Goal: Check status: Check status

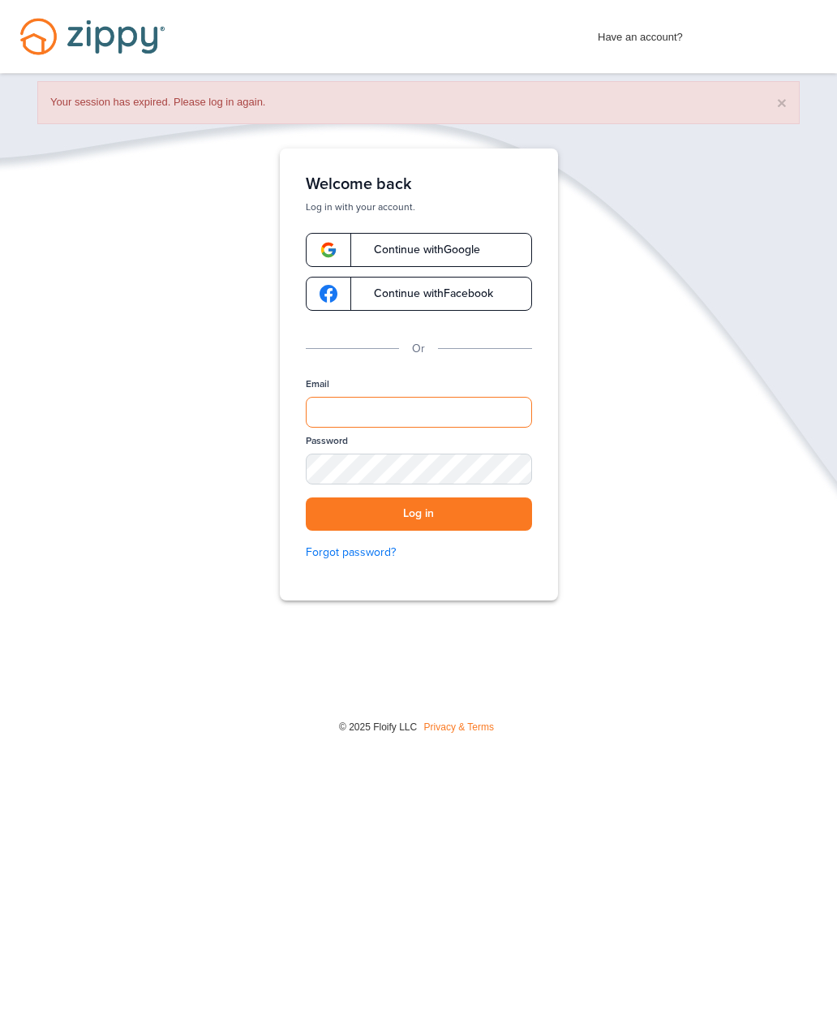
click at [490, 397] on input "Email" at bounding box center [419, 412] width 226 height 31
type input "**********"
click at [510, 513] on button "Log in" at bounding box center [419, 513] width 226 height 33
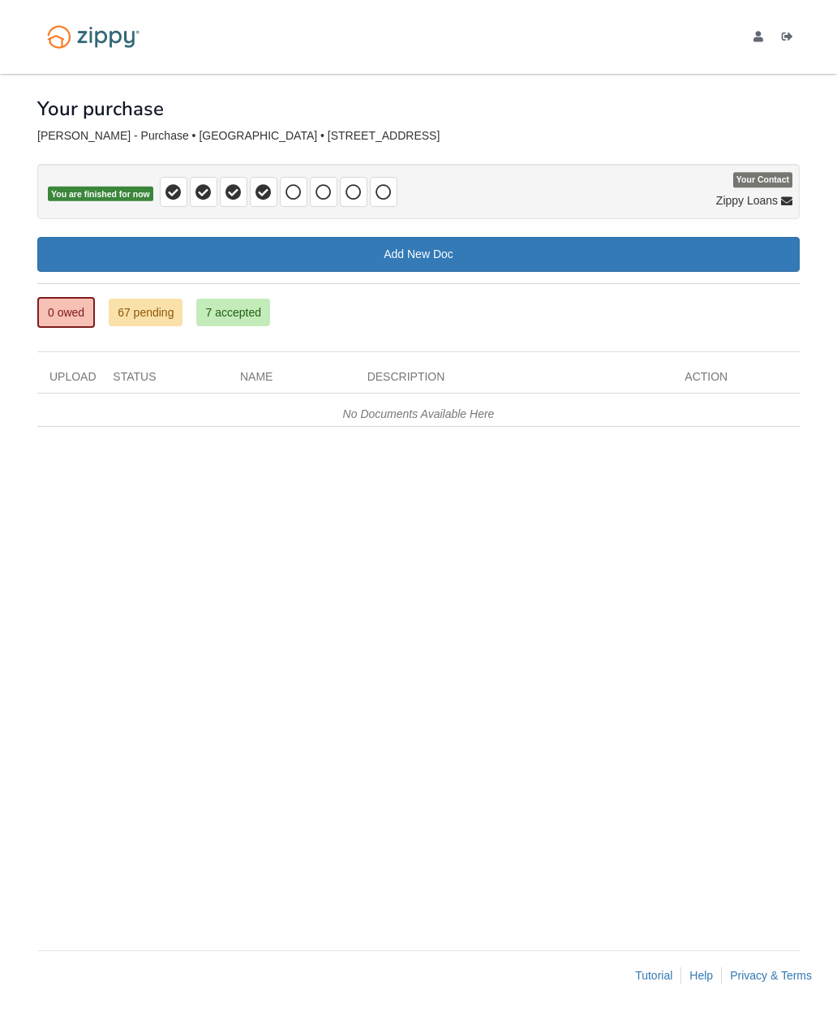
click at [247, 302] on link "7 accepted" at bounding box center [233, 313] width 74 height 28
click at [249, 324] on link "7 accepted" at bounding box center [233, 313] width 74 height 28
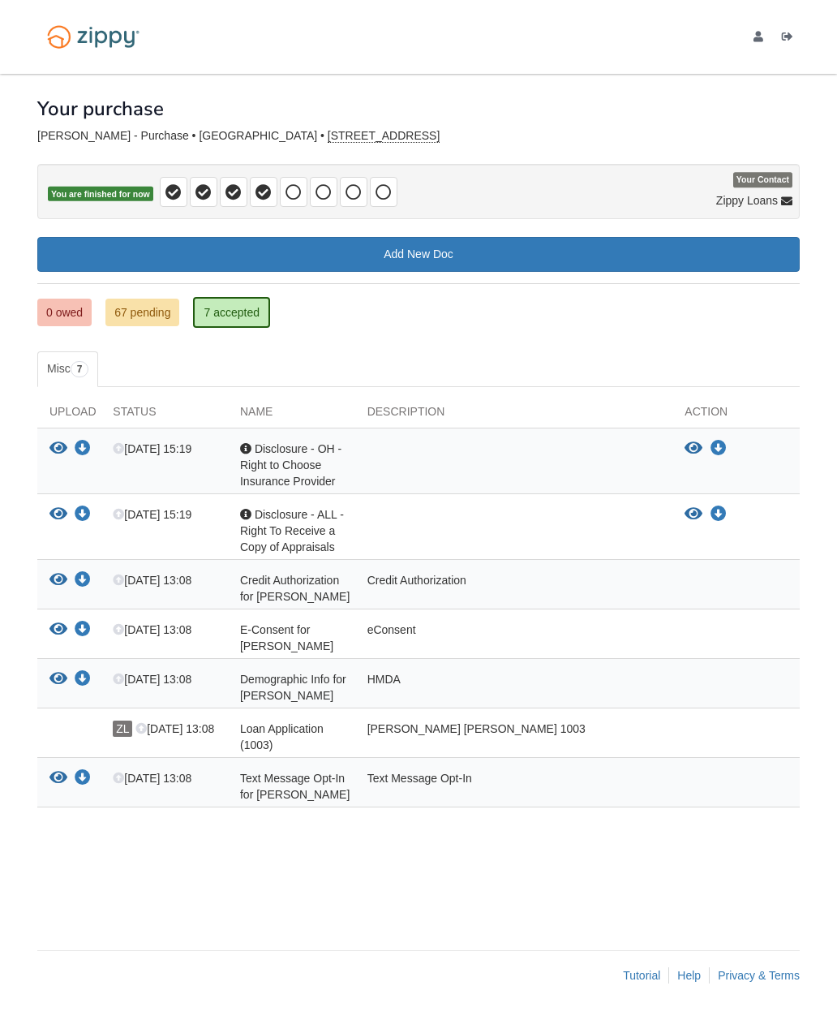
scroll to position [65, 0]
click at [466, 721] on div "[PERSON_NAME] [PERSON_NAME] 1003" at bounding box center [514, 737] width 318 height 32
click at [213, 722] on span "[DATE] 13:08" at bounding box center [175, 728] width 79 height 13
click at [146, 724] on icon at bounding box center [141, 729] width 11 height 11
click at [214, 722] on span "[DATE] 13:08" at bounding box center [175, 728] width 79 height 13
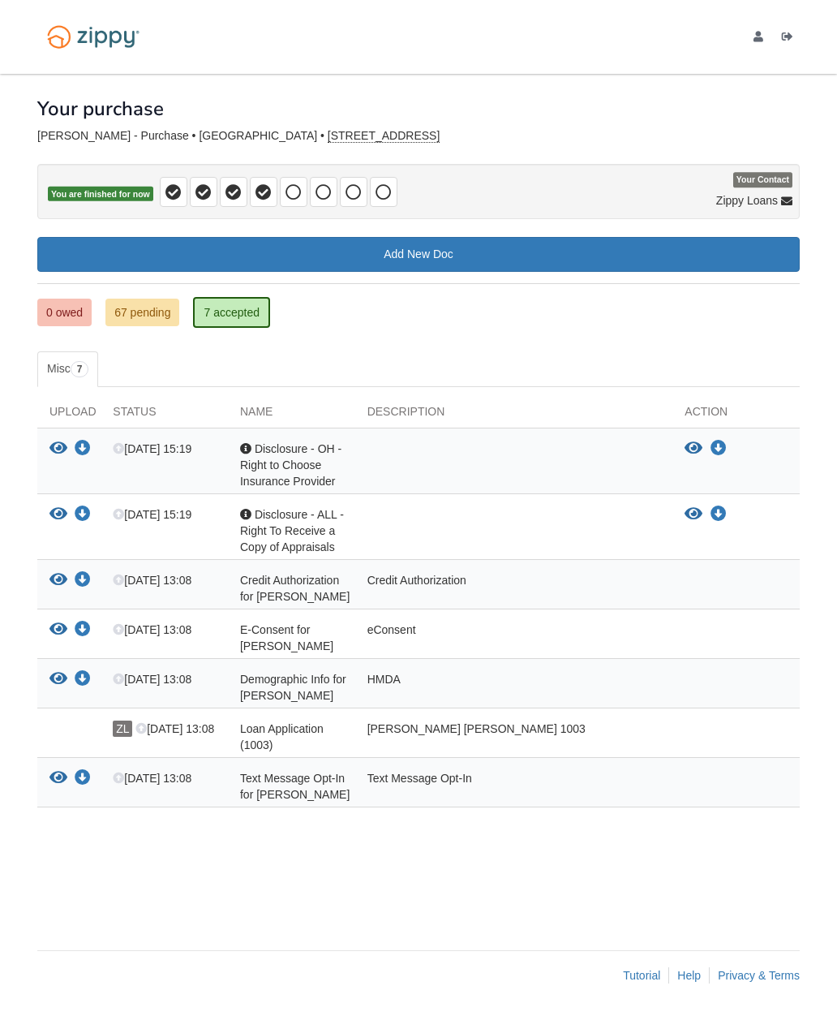
click at [238, 721] on div "Loan Application (1003)" at bounding box center [291, 737] width 127 height 32
click at [327, 721] on div "Loan Application (1003)" at bounding box center [291, 737] width 127 height 32
click at [71, 299] on link "0 owed" at bounding box center [64, 313] width 54 height 28
click at [152, 299] on link "67 pending" at bounding box center [142, 313] width 74 height 28
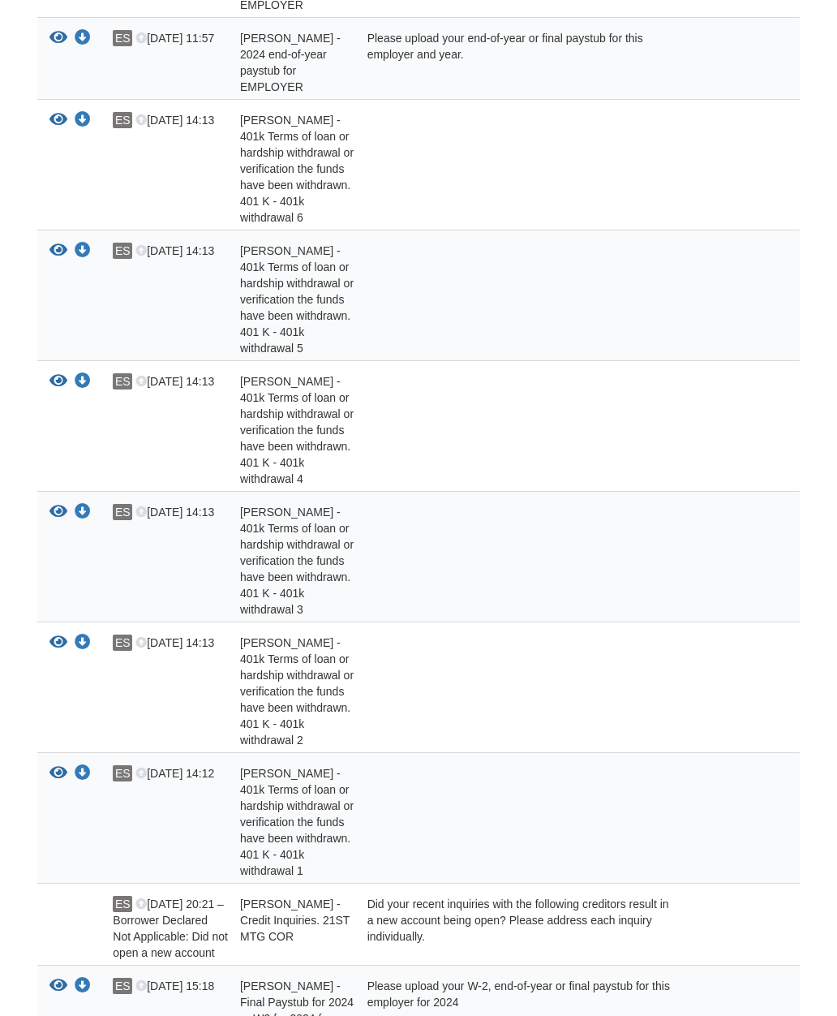
scroll to position [3672, 0]
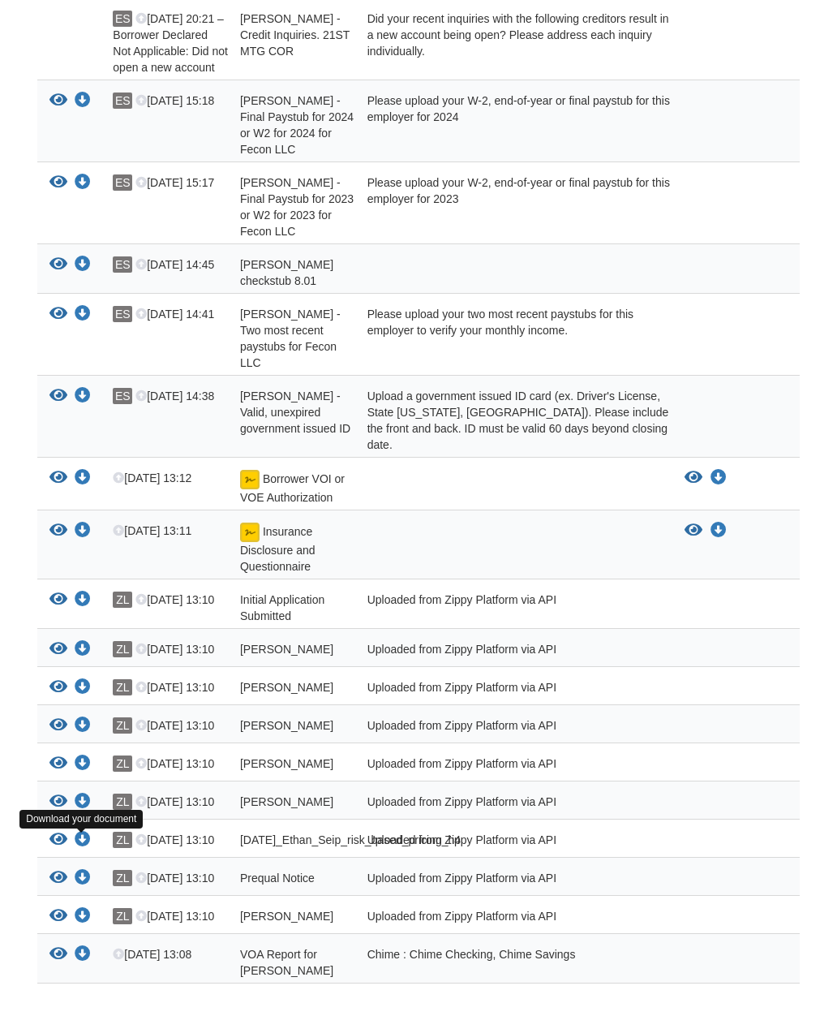
click at [76, 870] on icon "Download Prequal Notice" at bounding box center [83, 878] width 16 height 16
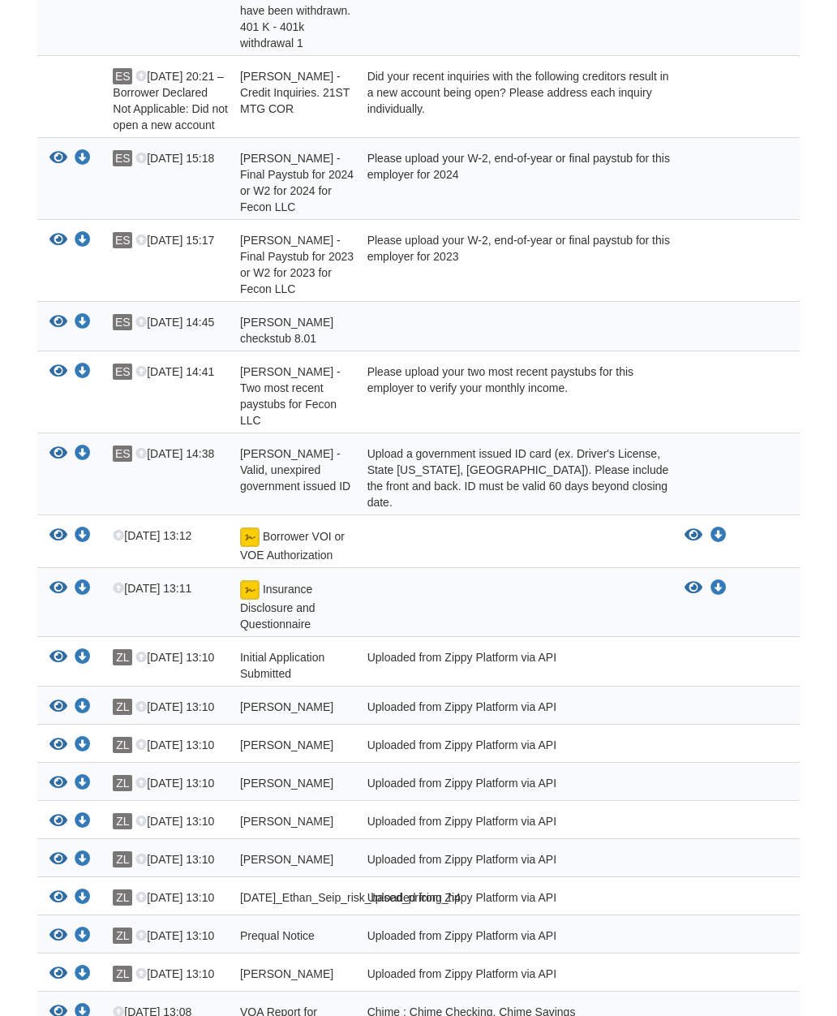
scroll to position [3614, 0]
click at [82, 649] on icon "Download Initial Application Submitted" at bounding box center [83, 657] width 16 height 16
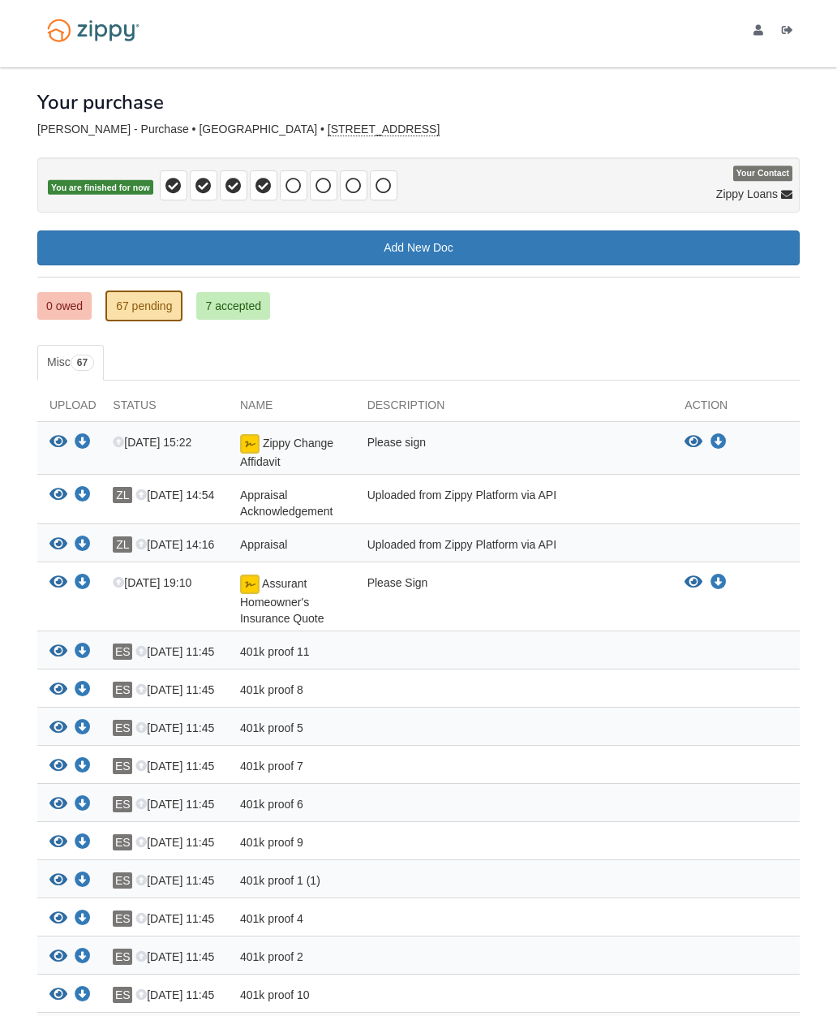
scroll to position [0, 0]
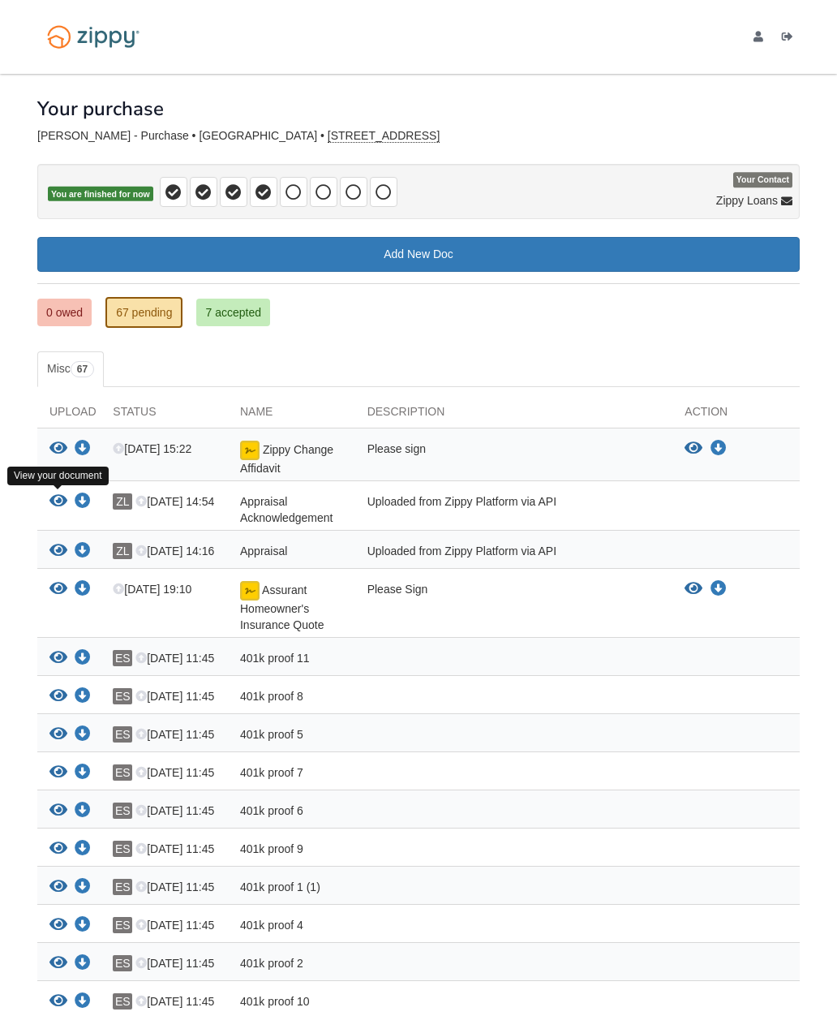
click at [61, 501] on icon "View Appraisal Acknowledgement" at bounding box center [58, 501] width 18 height 16
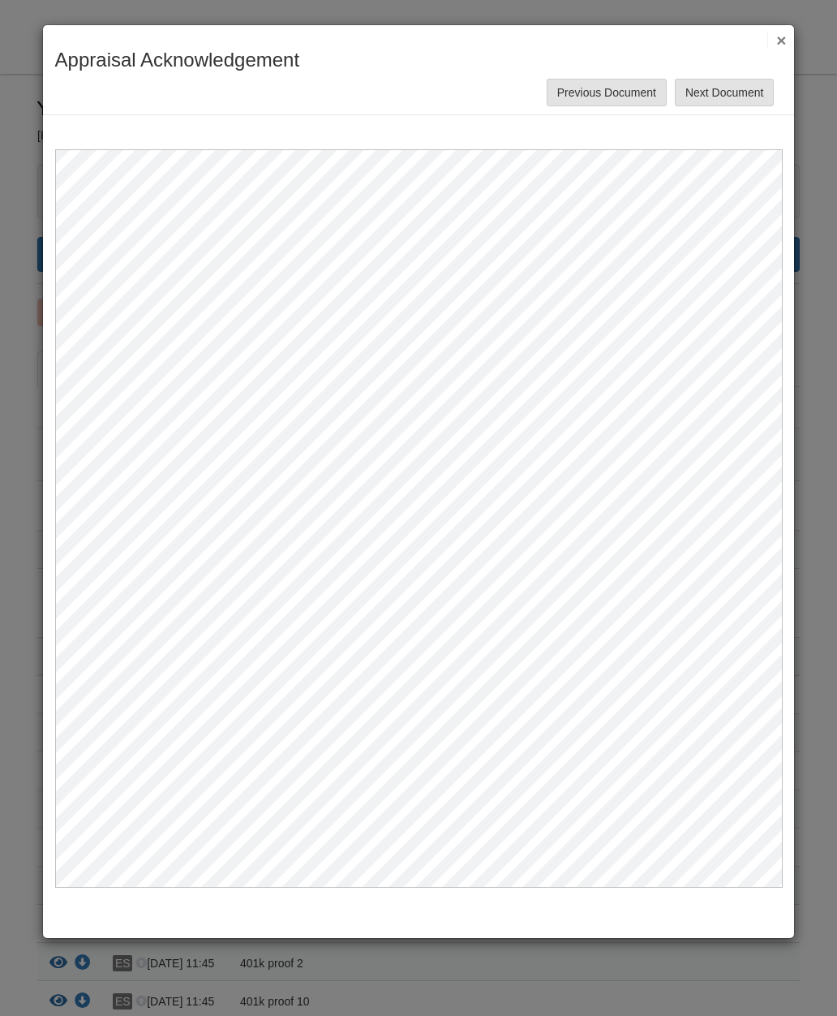
click at [783, 42] on button "×" at bounding box center [777, 40] width 19 height 17
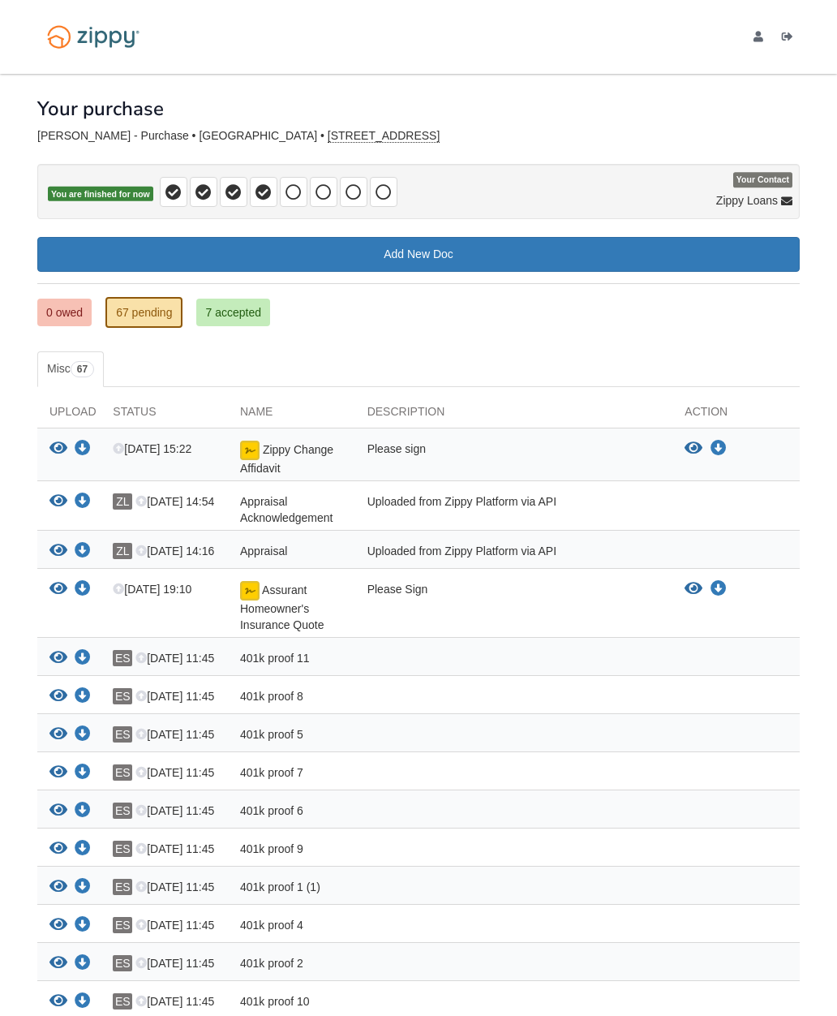
click at [62, 549] on icon "View Appraisal" at bounding box center [58, 551] width 18 height 16
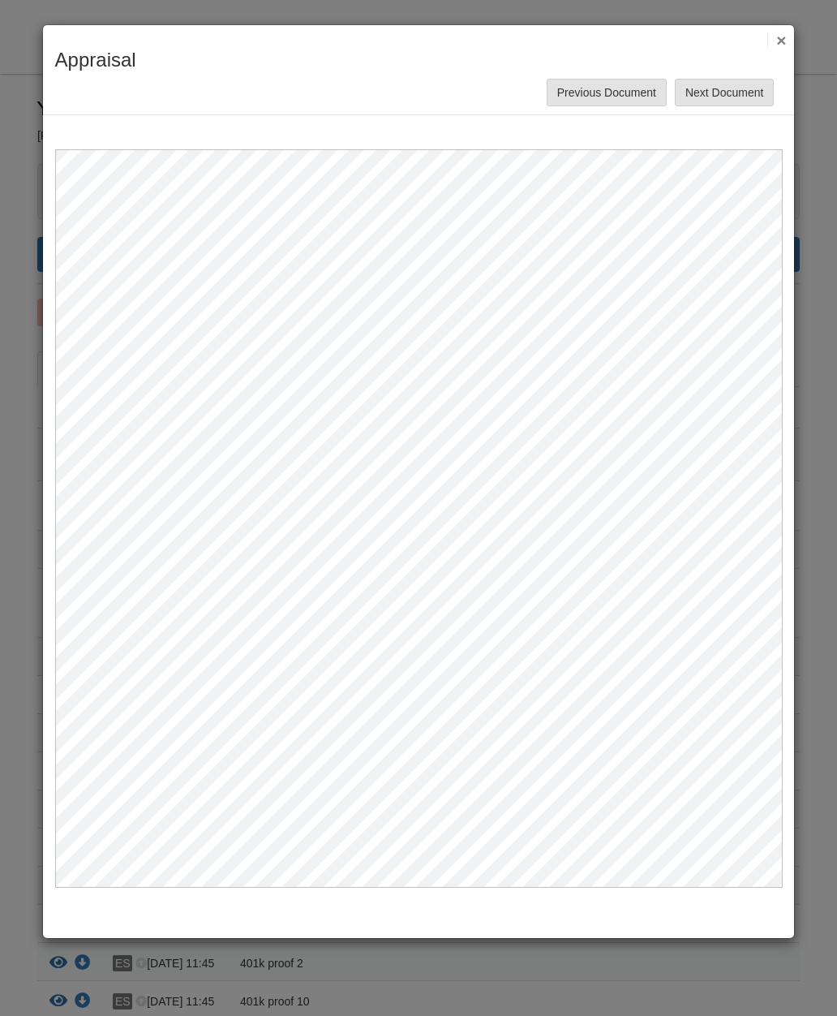
click at [784, 33] on button "×" at bounding box center [777, 40] width 19 height 17
